Goal: Information Seeking & Learning: Learn about a topic

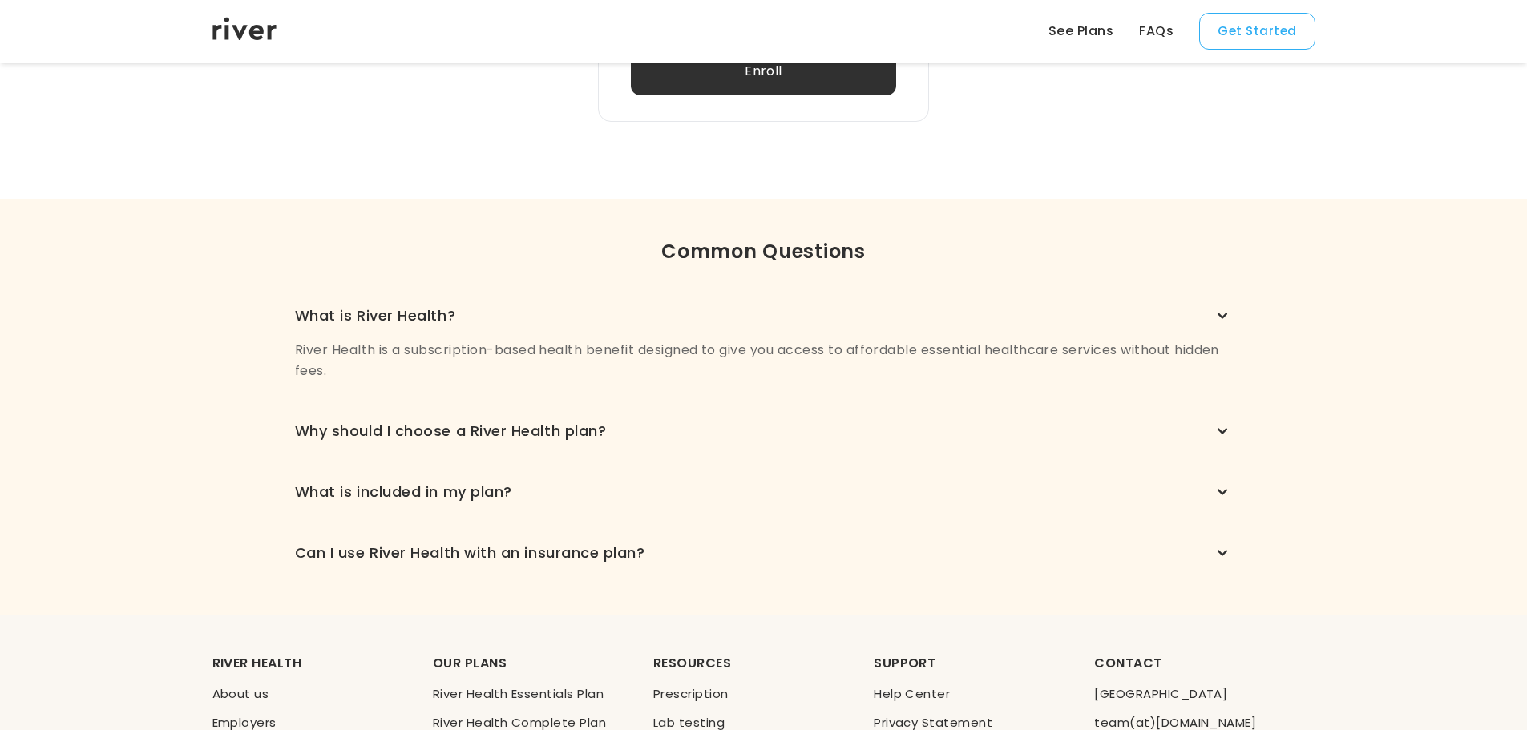
scroll to position [1006, 0]
click at [1156, 21] on li "FAQs" at bounding box center [1156, 31] width 34 height 22
click at [1160, 30] on link "FAQs" at bounding box center [1156, 31] width 34 height 19
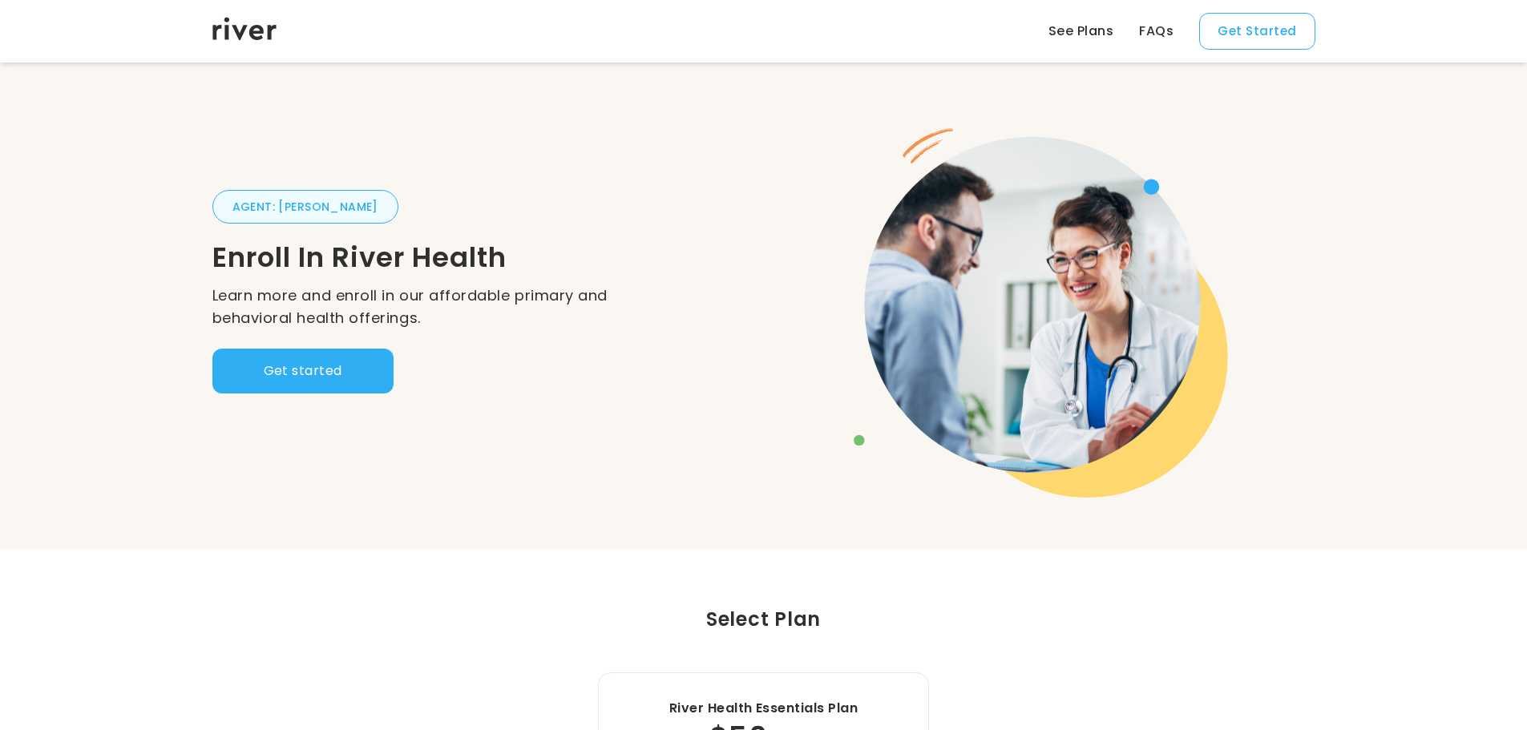
click at [1162, 25] on link "FAQs" at bounding box center [1156, 31] width 34 height 19
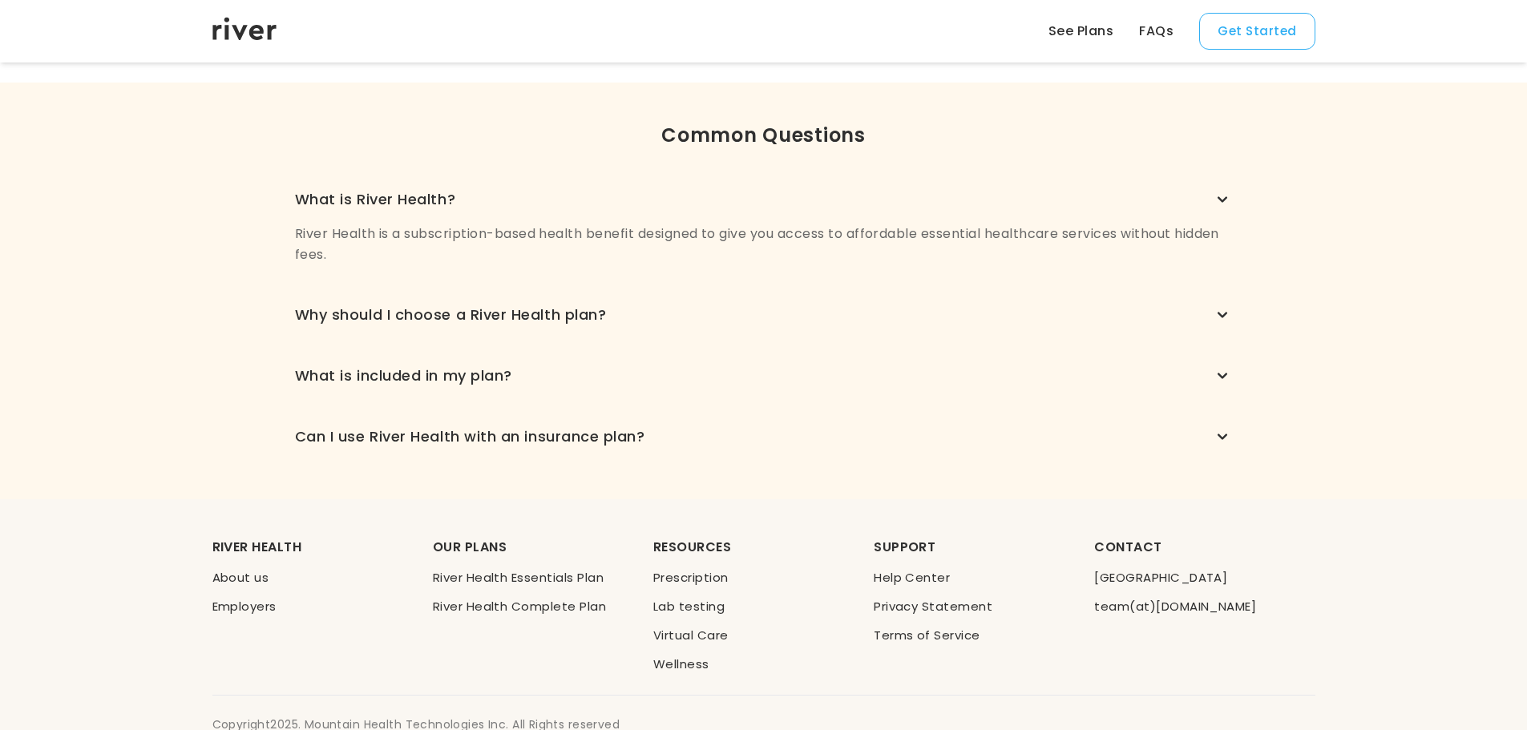
scroll to position [1166, 0]
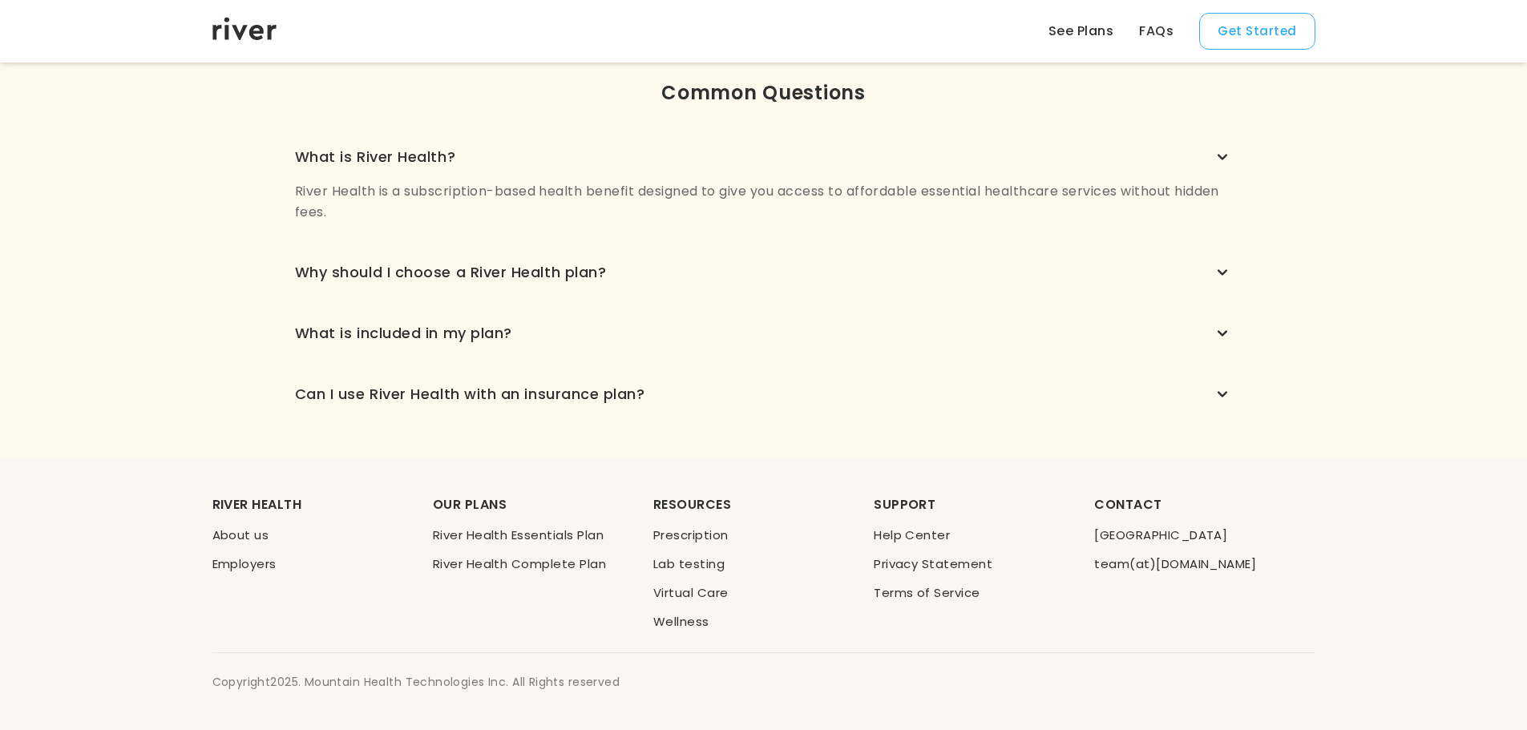
click at [1220, 159] on icon "button" at bounding box center [1222, 156] width 19 height 19
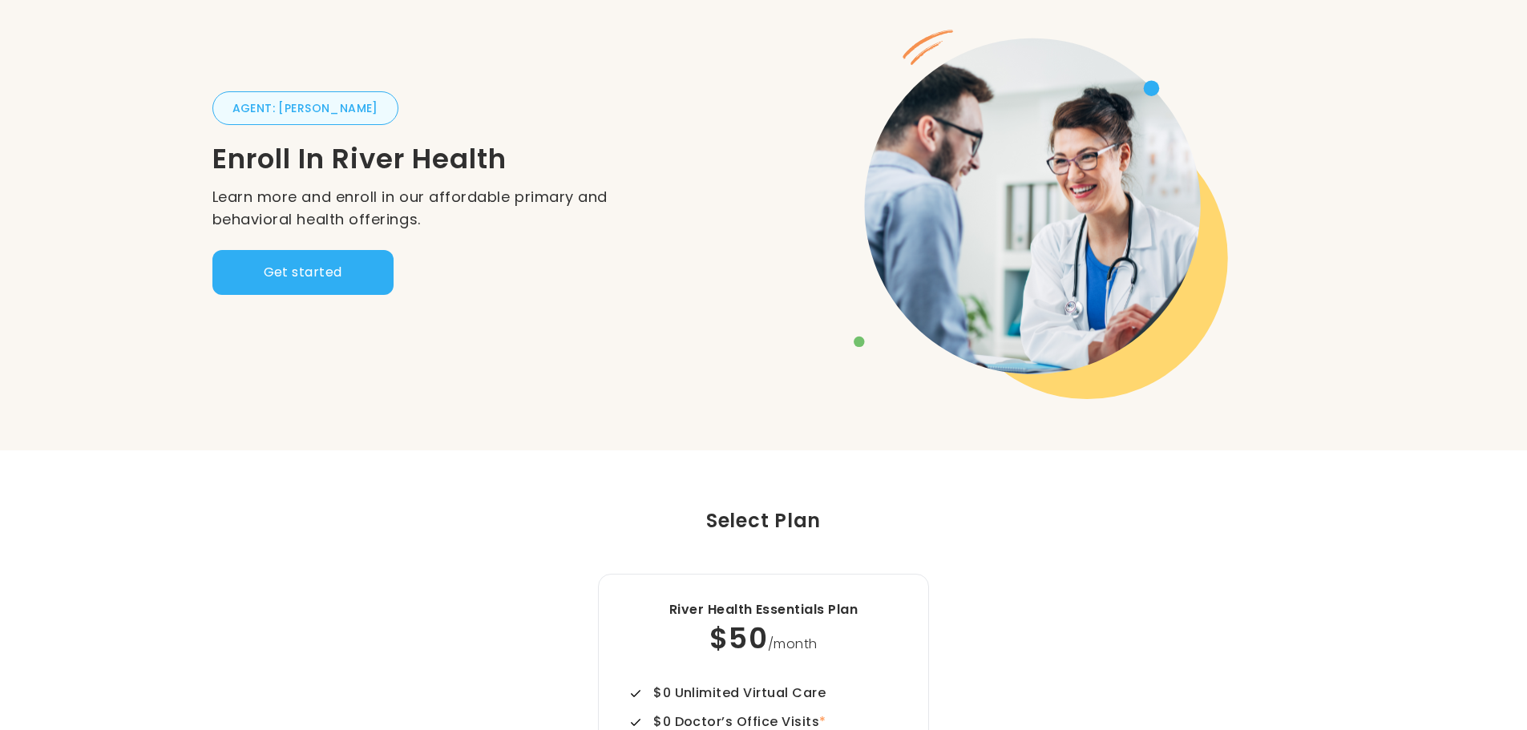
scroll to position [0, 0]
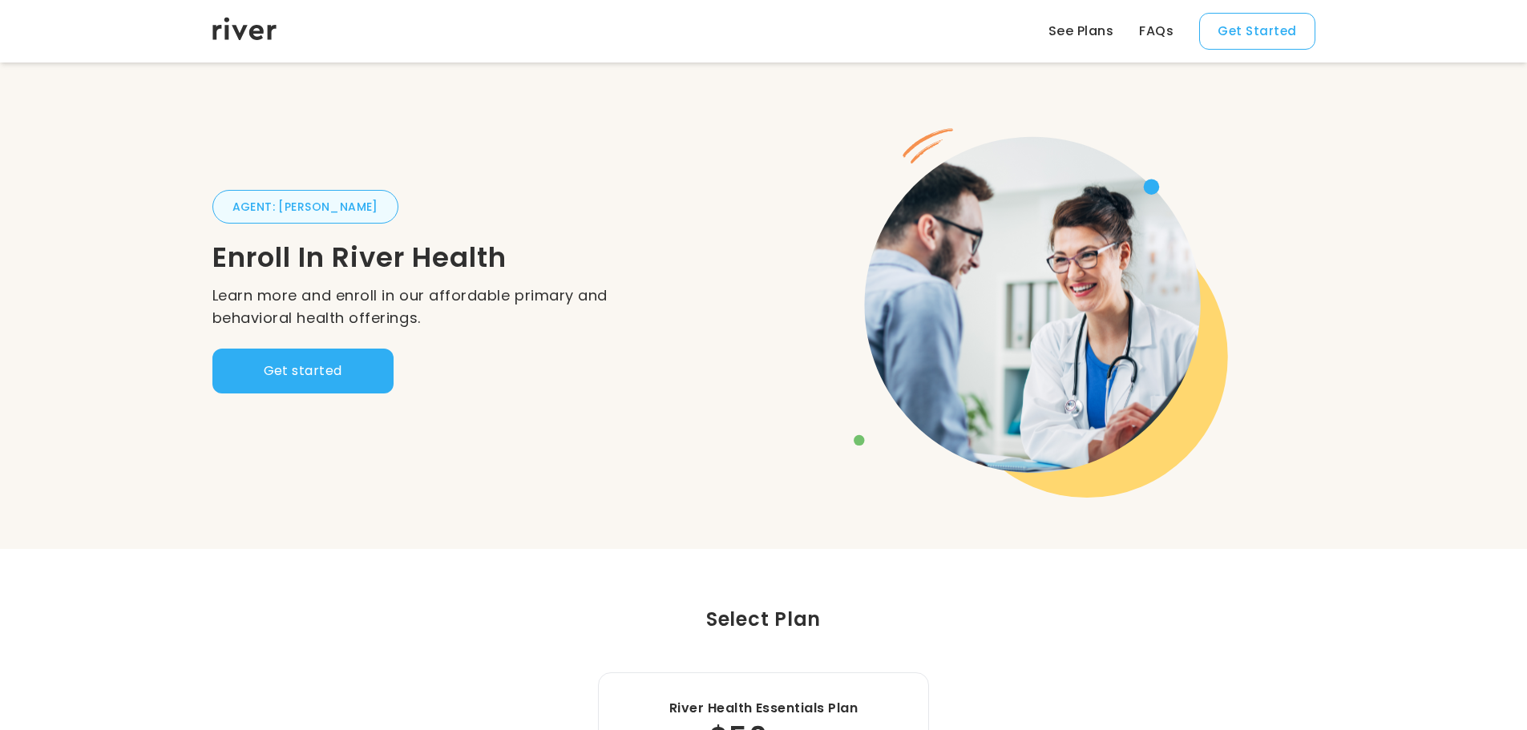
click at [378, 369] on button "Get started" at bounding box center [302, 371] width 181 height 45
